Goal: Information Seeking & Learning: Understand process/instructions

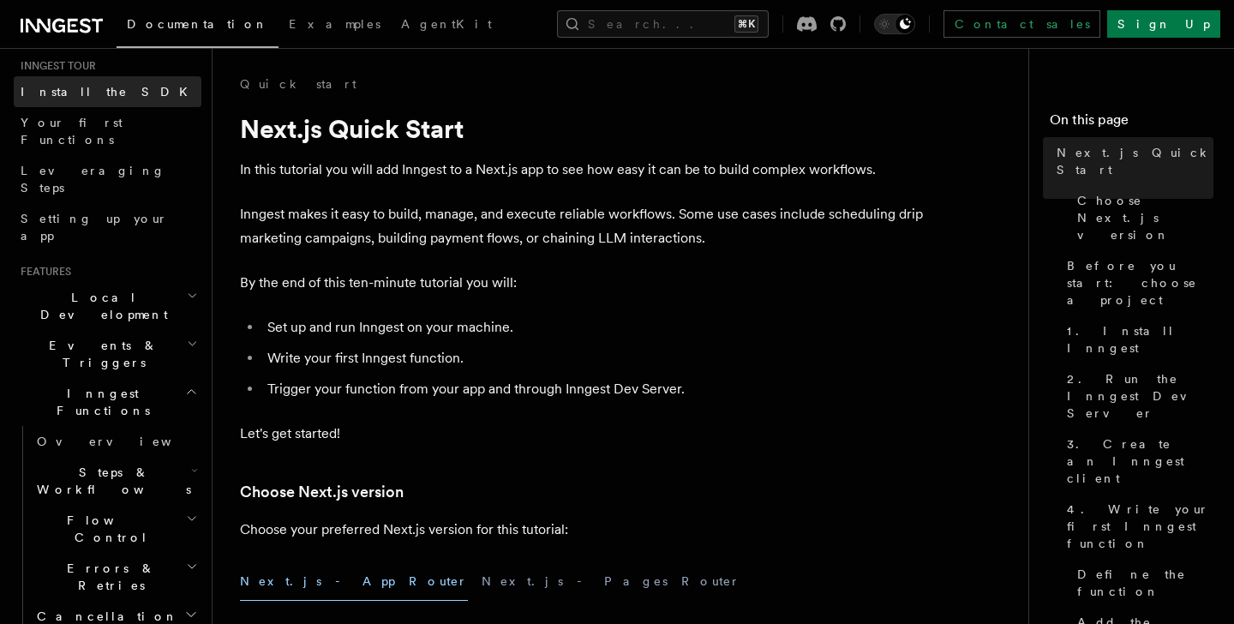
scroll to position [173, 0]
click at [177, 454] on h2 "Steps & Workflows" at bounding box center [115, 478] width 171 height 48
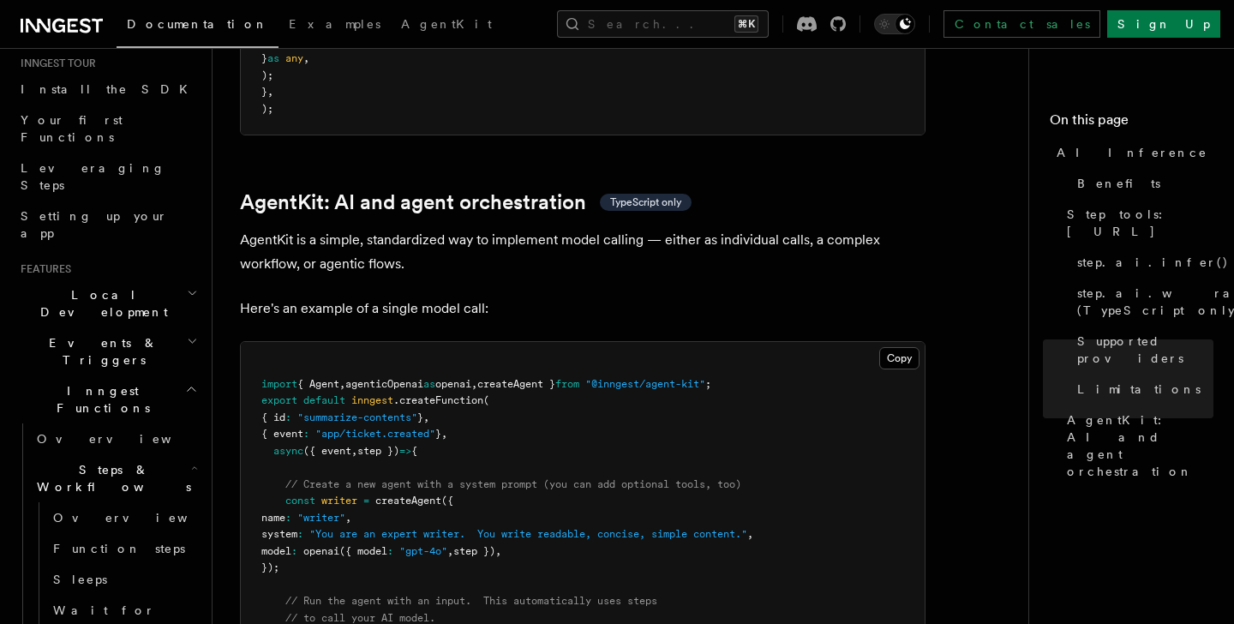
scroll to position [4930, 0]
click at [705, 376] on span ""@inngest/agent-kit"" at bounding box center [645, 382] width 120 height 12
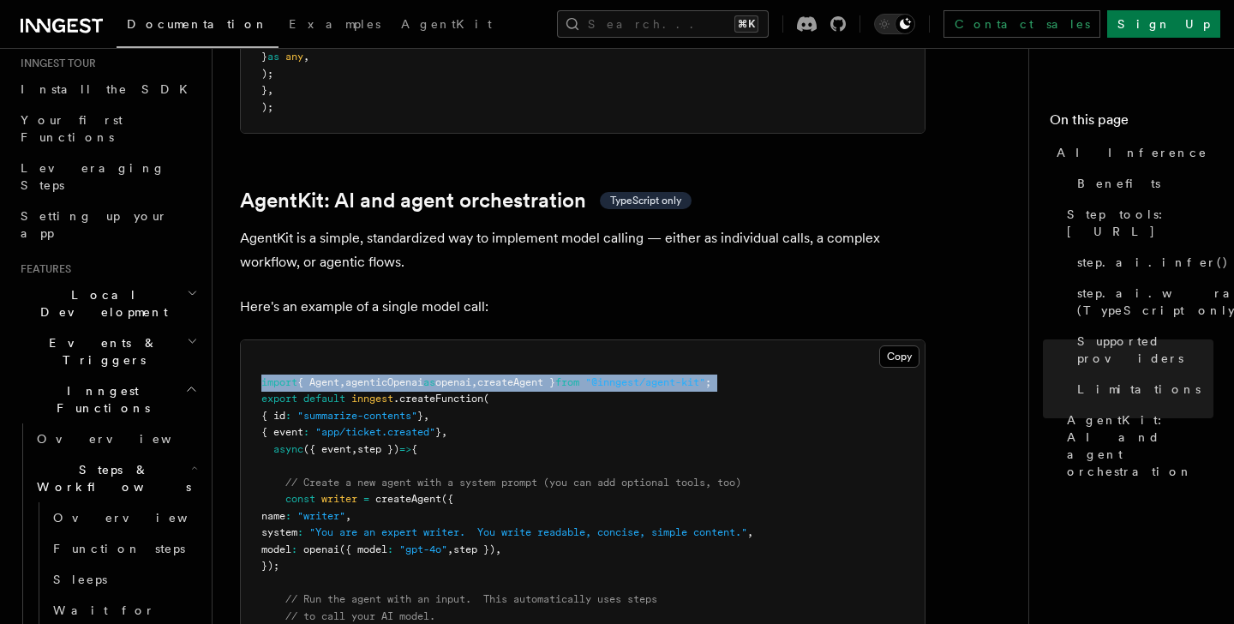
click at [705, 376] on span ""@inngest/agent-kit"" at bounding box center [645, 382] width 120 height 12
copy code "import { Agent , agenticOpenai as openai , createAgent } from "@inngest/agent-k…"
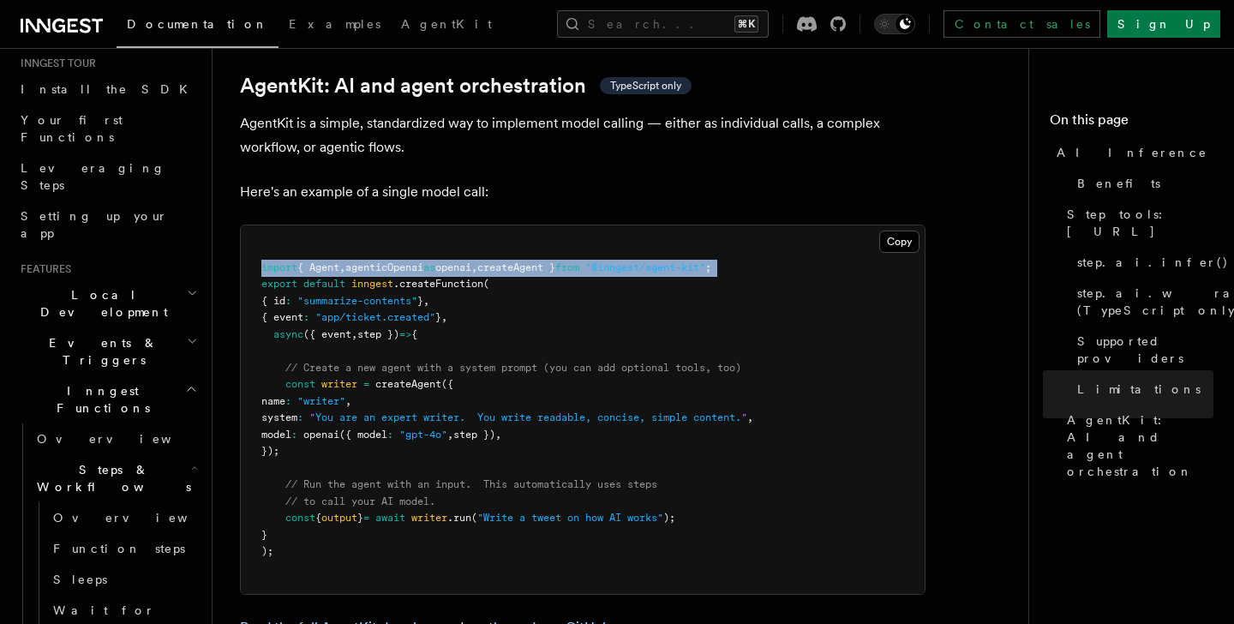
scroll to position [5052, 0]
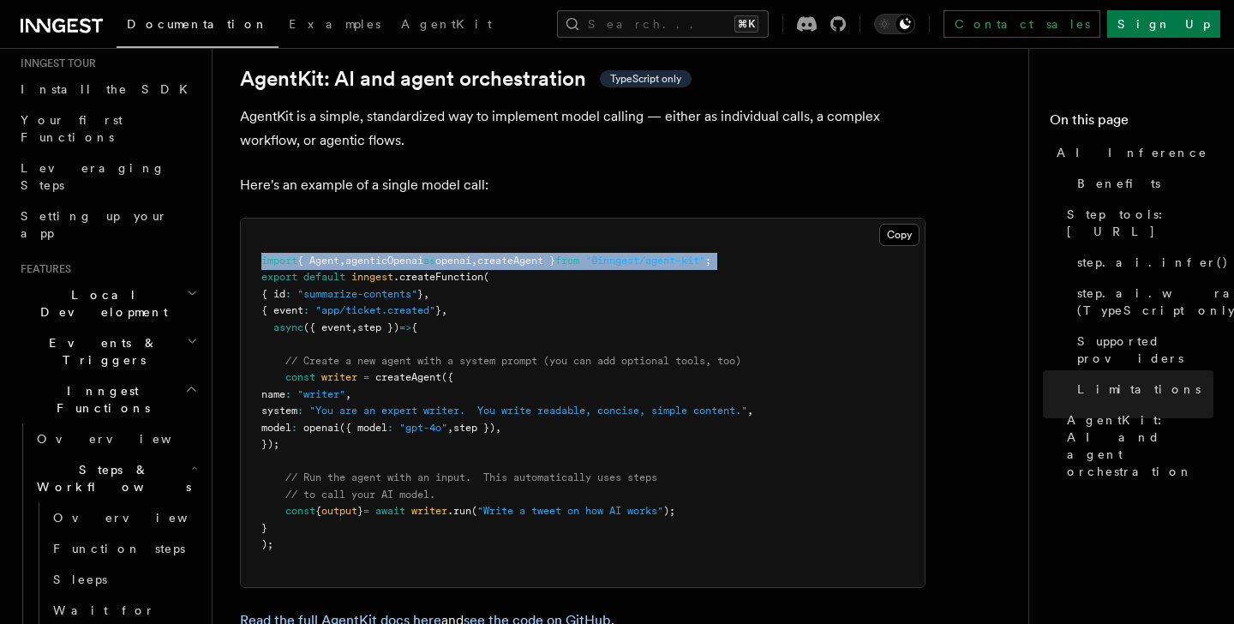
drag, startPoint x: 314, startPoint y: 370, endPoint x: 288, endPoint y: 292, distance: 82.1
click at [288, 292] on pre "import { Agent , agenticOpenai as openai , createAgent } from "@inngest/agent-k…" at bounding box center [583, 402] width 684 height 368
copy code "// Create a new agent with a system prompt (you can add optional tools, too) co…"
